Goal: Information Seeking & Learning: Learn about a topic

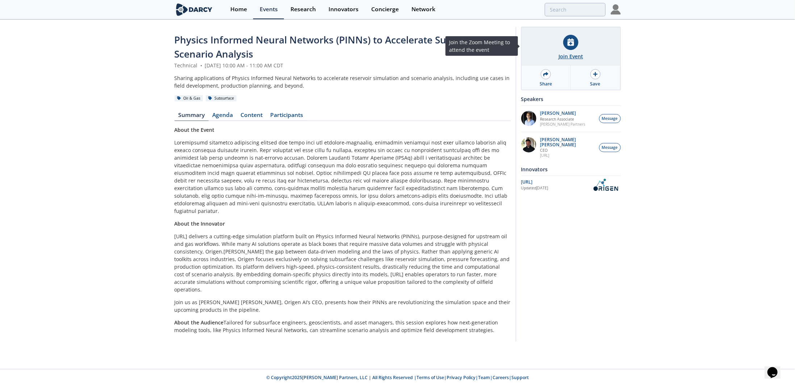
click at [569, 42] on icon at bounding box center [570, 42] width 7 height 8
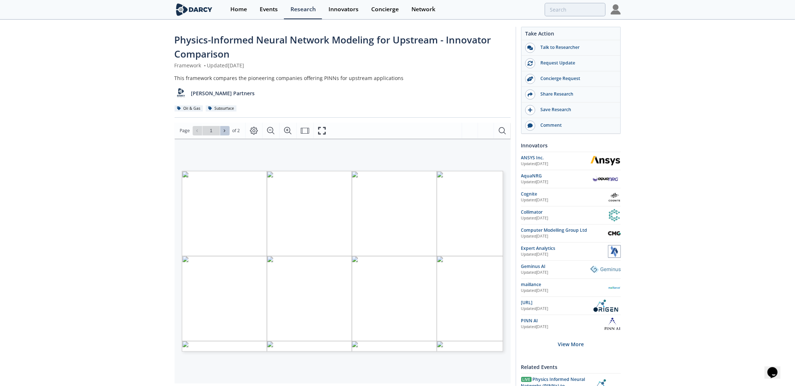
click at [222, 129] on icon at bounding box center [224, 131] width 4 height 4
type input "2"
click at [222, 128] on div "Go to Page 2" at bounding box center [211, 130] width 37 height 9
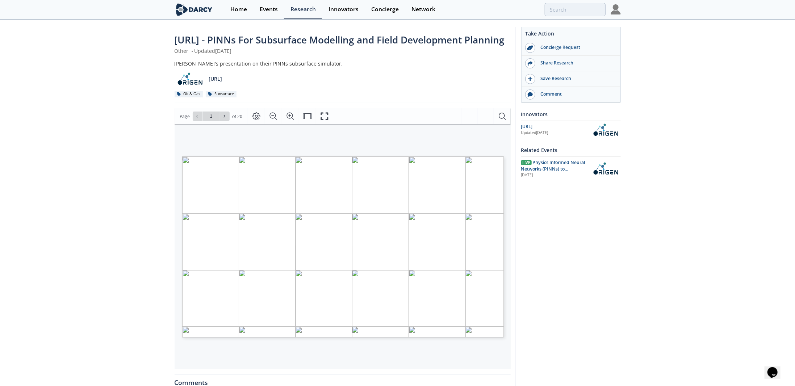
drag, startPoint x: 306, startPoint y: 213, endPoint x: 268, endPoint y: 219, distance: 38.8
click at [268, 219] on div "AI for Physics: Complete Reservoir Simulations in Seconds © 2025 ORIGEN AI. ALL…" at bounding box center [281, 212] width 198 height 112
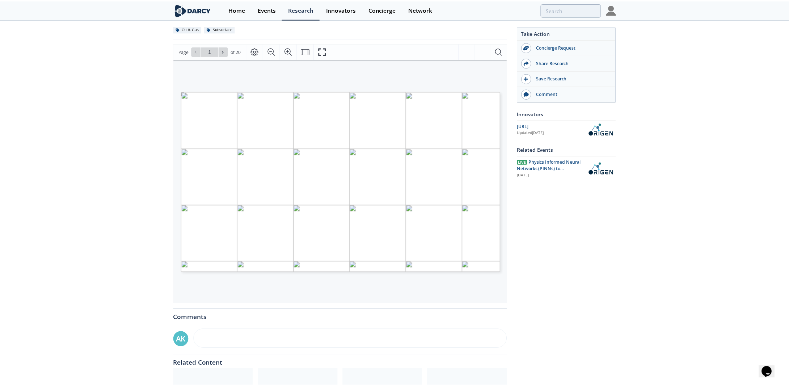
scroll to position [72, 0]
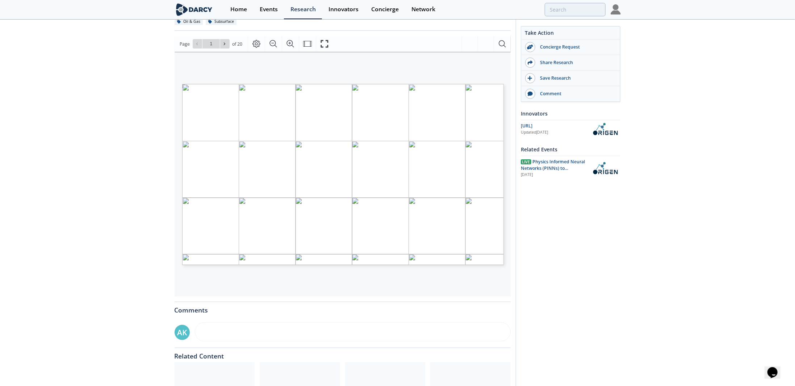
click at [481, 119] on div "AI for Physics: Complete Reservoir Simulations in Seconds © 2025 ORIGEN AI. ALL…" at bounding box center [343, 174] width 322 height 181
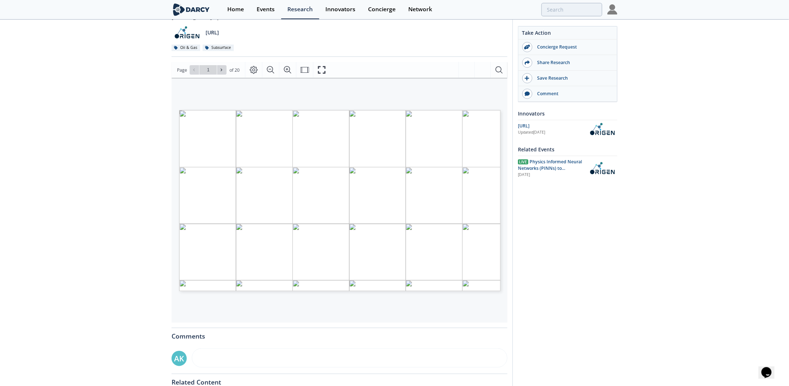
scroll to position [31, 0]
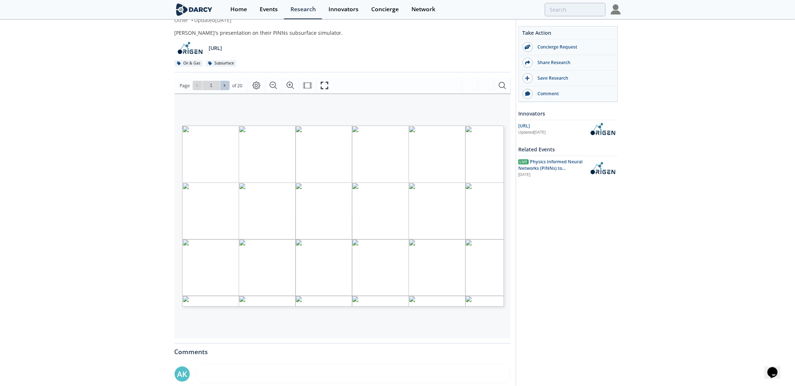
click at [221, 90] on button at bounding box center [224, 85] width 9 height 9
type input "2"
click at [221, 90] on button at bounding box center [224, 85] width 9 height 9
type input "3"
click at [221, 90] on button at bounding box center [224, 85] width 9 height 9
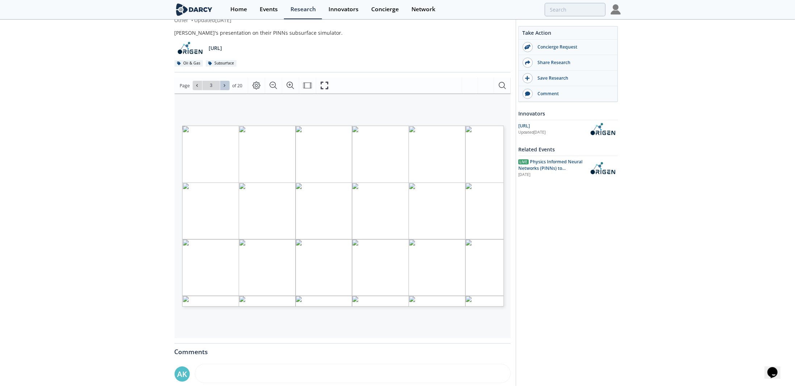
type input "4"
click at [221, 90] on button at bounding box center [224, 85] width 9 height 9
type input "5"
click at [221, 90] on button at bounding box center [224, 85] width 9 height 9
type input "6"
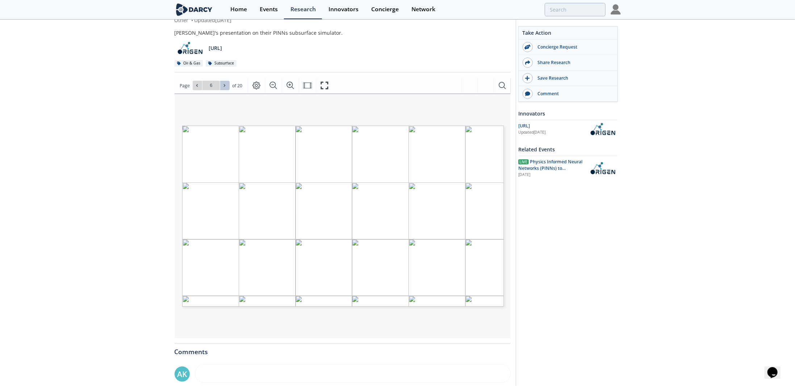
click at [221, 90] on button at bounding box center [224, 85] width 9 height 9
type input "7"
click at [221, 90] on button at bounding box center [224, 85] width 9 height 9
type input "8"
click at [221, 90] on button at bounding box center [224, 85] width 9 height 9
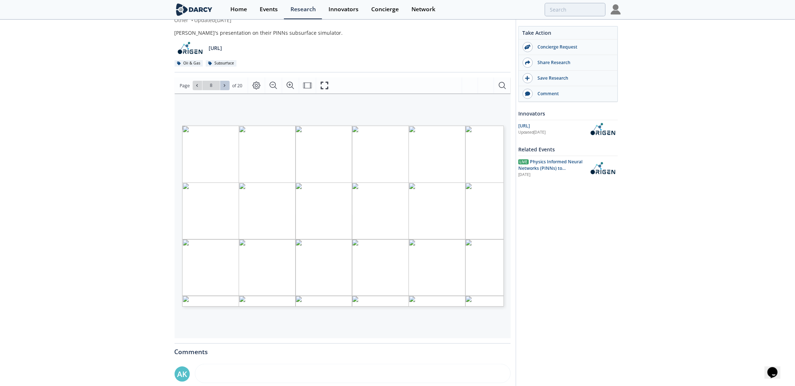
type input "9"
click at [221, 90] on button at bounding box center [224, 85] width 9 height 9
type input "10"
click at [221, 90] on button at bounding box center [224, 85] width 9 height 9
type input "11"
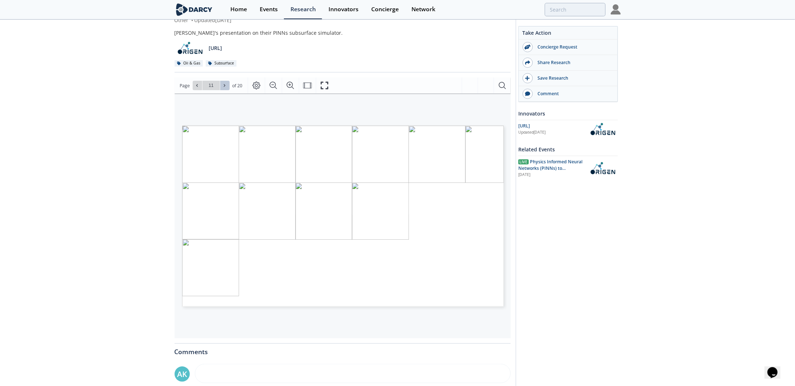
click at [221, 90] on button at bounding box center [224, 85] width 9 height 9
type input "12"
click at [221, 90] on button at bounding box center [224, 85] width 9 height 9
type input "13"
click at [221, 90] on button at bounding box center [224, 85] width 9 height 9
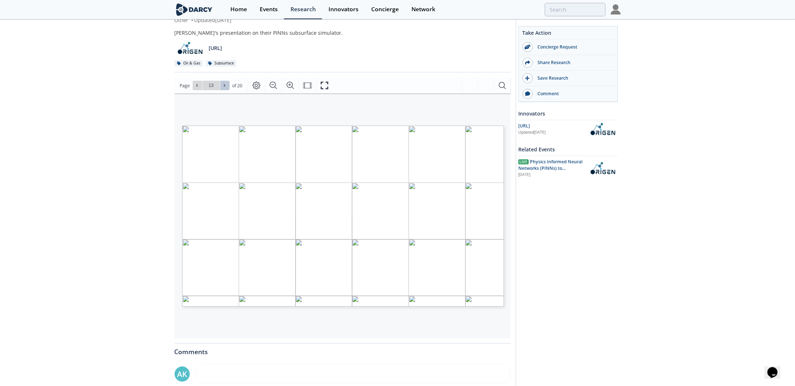
type input "14"
click at [221, 90] on button at bounding box center [224, 85] width 9 height 9
type input "15"
click at [221, 90] on button at bounding box center [224, 85] width 9 height 9
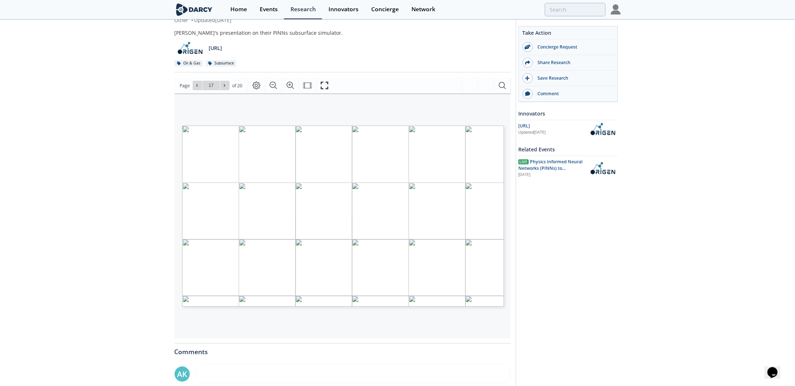
click at [221, 90] on button at bounding box center [224, 85] width 9 height 9
type input "20"
click at [221, 90] on div "Go to Page 20" at bounding box center [211, 85] width 37 height 9
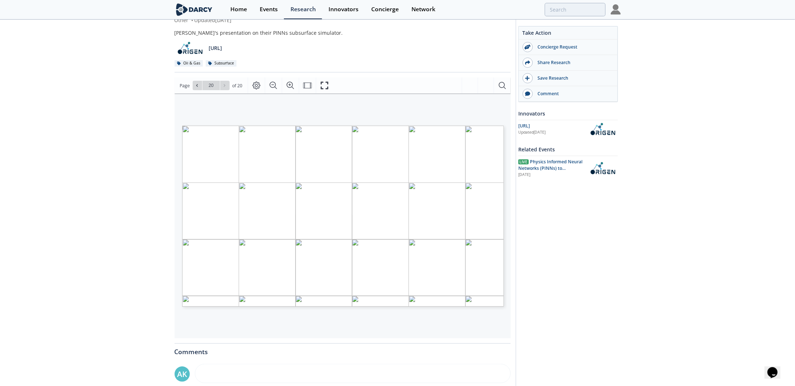
click at [221, 90] on div "Go to Page 20" at bounding box center [211, 85] width 37 height 9
